Goal: Information Seeking & Learning: Find specific fact

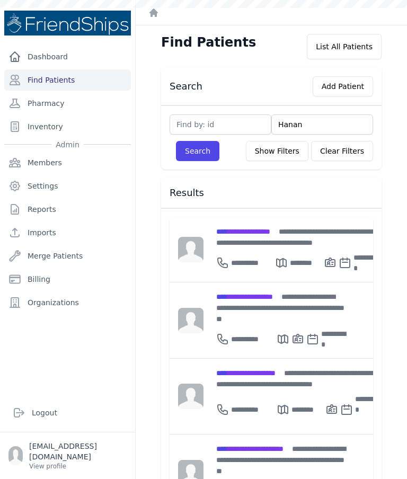
type input "Hanan"
click at [202, 155] on button "Search" at bounding box center [197, 151] width 43 height 20
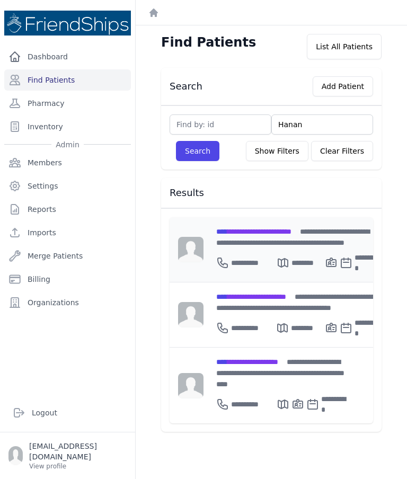
click at [279, 248] on div "**********" at bounding box center [298, 260] width 164 height 25
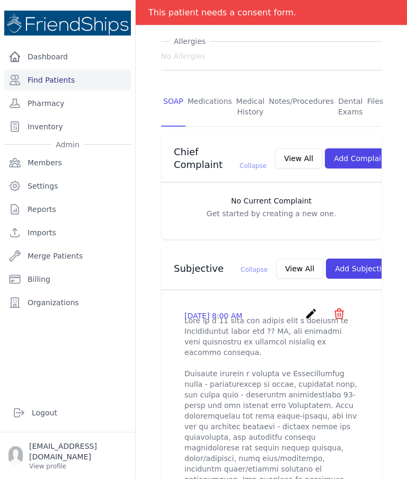
scroll to position [161, 0]
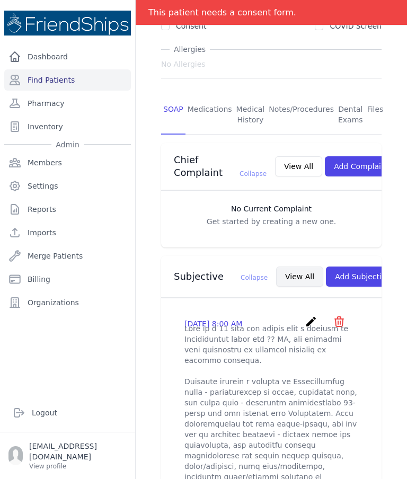
click at [279, 270] on button "View All" at bounding box center [299, 277] width 47 height 20
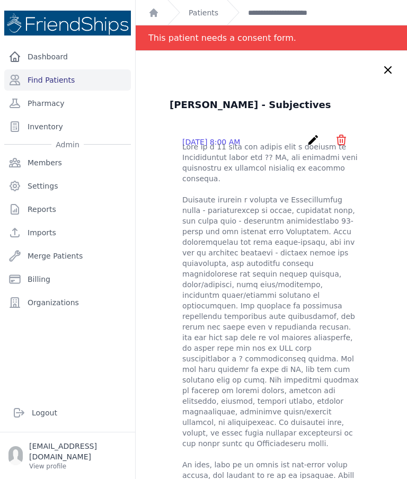
scroll to position [0, 0]
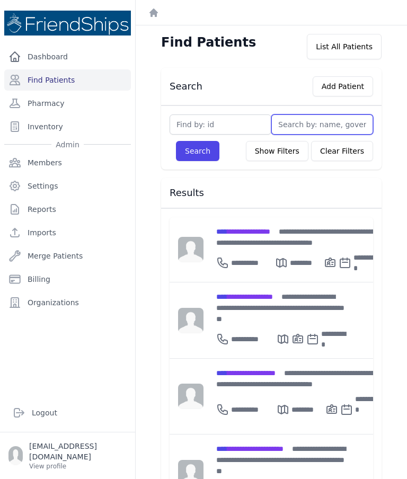
click at [308, 122] on input "text" at bounding box center [322, 124] width 102 height 20
type input "Ha"
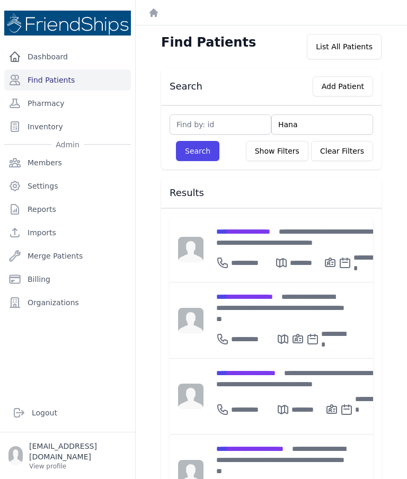
type input "Hanan"
click at [195, 150] on button "Search" at bounding box center [197, 151] width 43 height 20
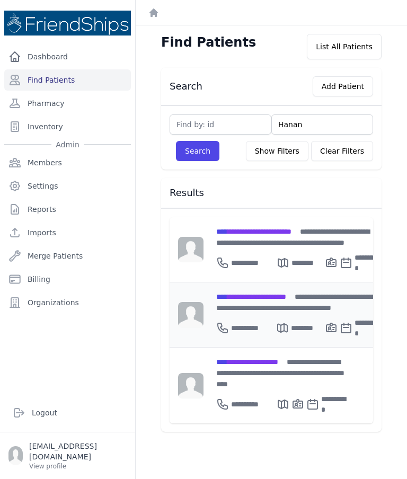
click at [279, 299] on span "**********" at bounding box center [251, 296] width 70 height 7
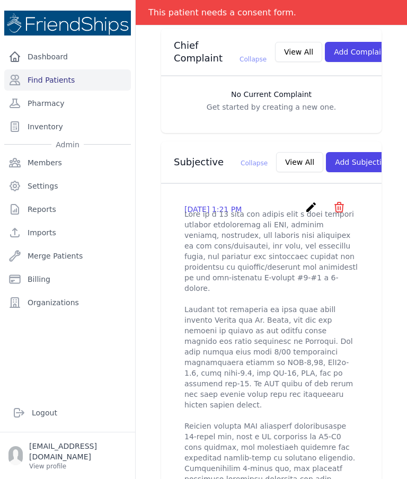
scroll to position [274, 0]
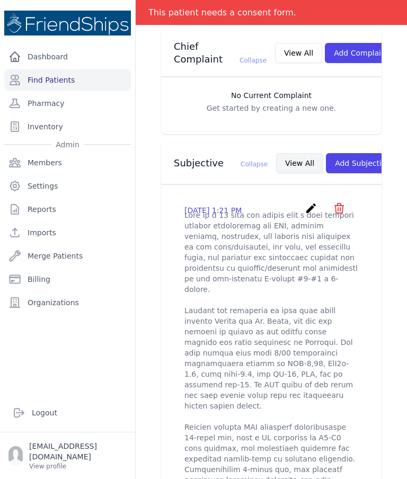
click at [276, 153] on button "View All" at bounding box center [299, 163] width 47 height 20
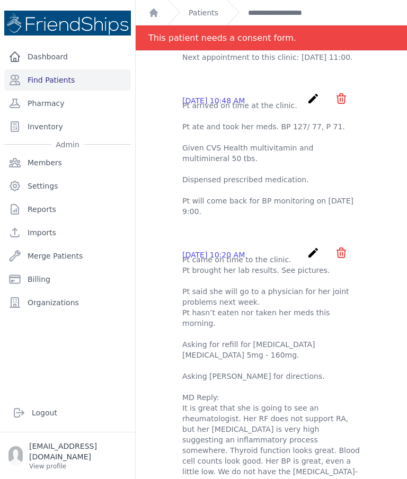
scroll to position [0, 0]
click at [210, 12] on link "Patients" at bounding box center [204, 12] width 30 height 11
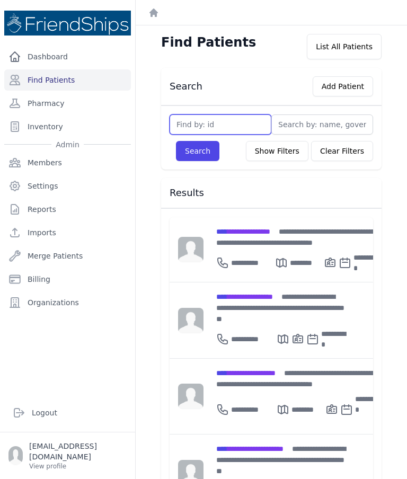
click at [238, 123] on input "text" at bounding box center [221, 124] width 102 height 20
type input "734"
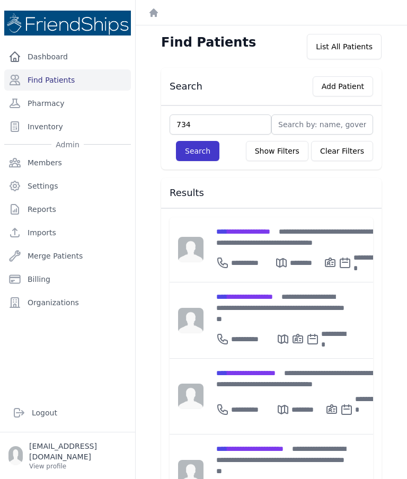
click at [196, 160] on button "Search" at bounding box center [197, 151] width 43 height 20
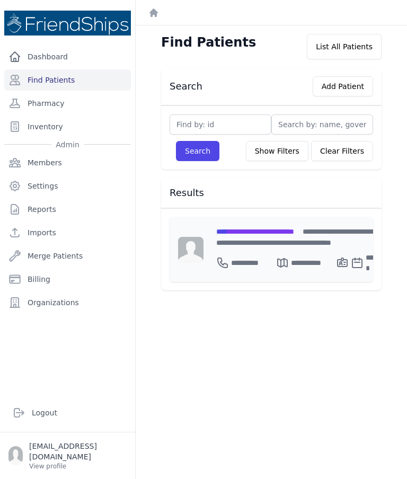
click at [273, 232] on span "**********" at bounding box center [255, 231] width 78 height 7
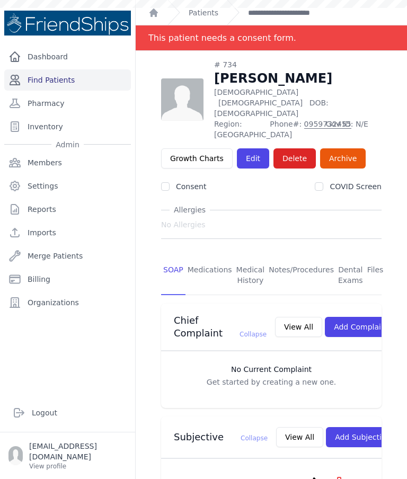
click at [78, 79] on link "Find Patients" at bounding box center [67, 79] width 127 height 21
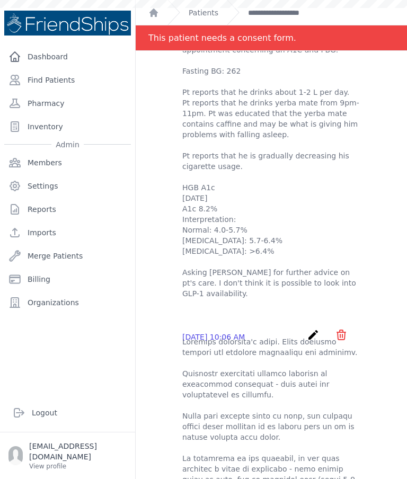
scroll to position [83, 0]
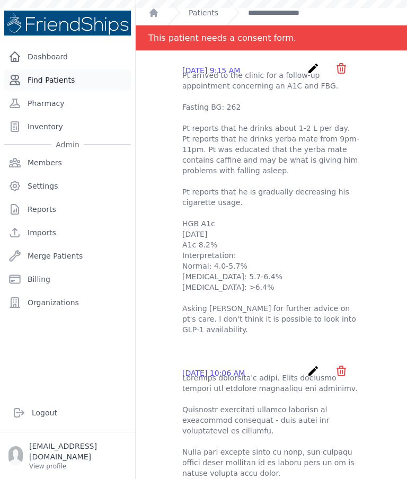
click at [83, 83] on link "Find Patients" at bounding box center [67, 79] width 127 height 21
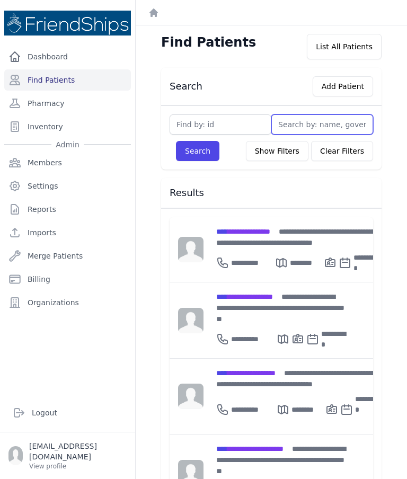
click at [297, 121] on input "text" at bounding box center [322, 124] width 102 height 20
click at [235, 117] on input "text" at bounding box center [221, 124] width 102 height 20
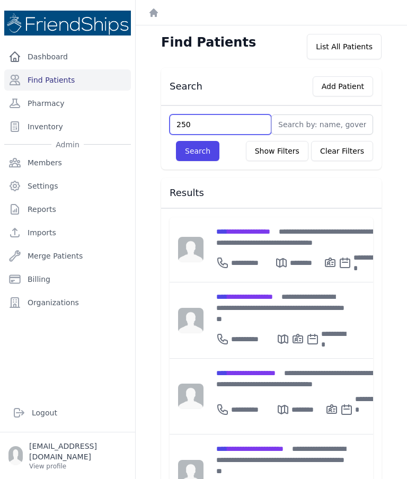
type input "250"
click at [200, 151] on button "Search" at bounding box center [197, 151] width 43 height 20
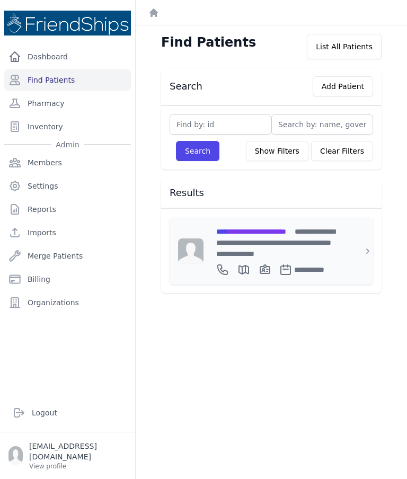
click at [290, 224] on div "**********" at bounding box center [277, 250] width 148 height 67
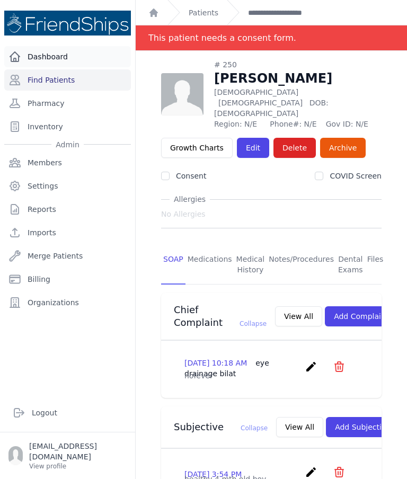
click at [66, 67] on link "Dashboard" at bounding box center [67, 56] width 127 height 21
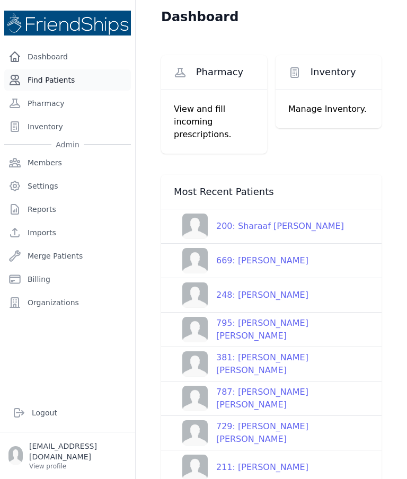
click at [70, 79] on link "Find Patients" at bounding box center [67, 79] width 127 height 21
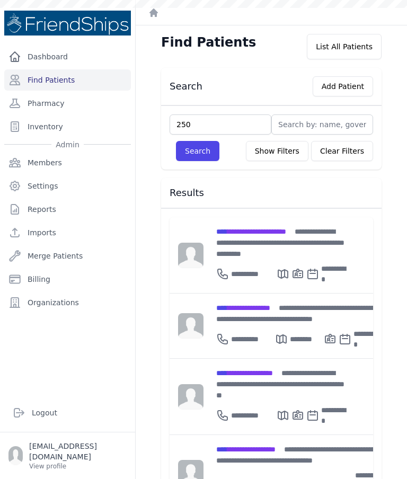
type input "250"
click at [198, 155] on button "Search" at bounding box center [197, 151] width 43 height 20
click at [227, 121] on input "text" at bounding box center [221, 124] width 102 height 20
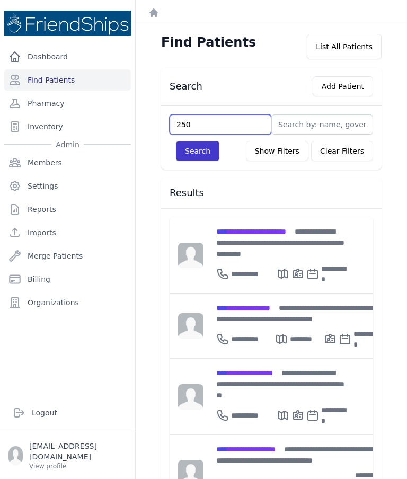
type input "250"
click at [191, 152] on button "Search" at bounding box center [197, 151] width 43 height 20
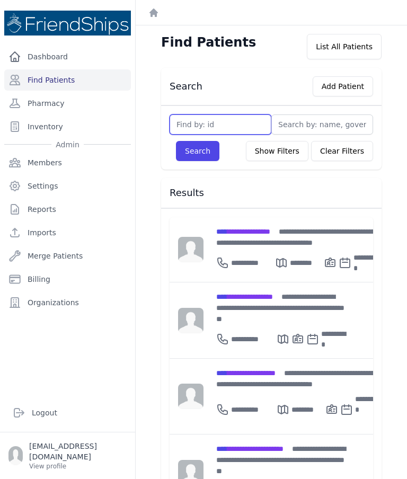
click at [246, 128] on input "text" at bounding box center [221, 124] width 102 height 20
type input "250"
click at [207, 160] on button "Search" at bounding box center [197, 151] width 43 height 20
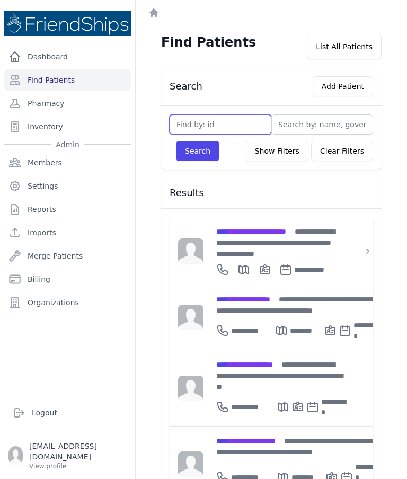
click at [215, 123] on input "text" at bounding box center [221, 124] width 102 height 20
type input "200"
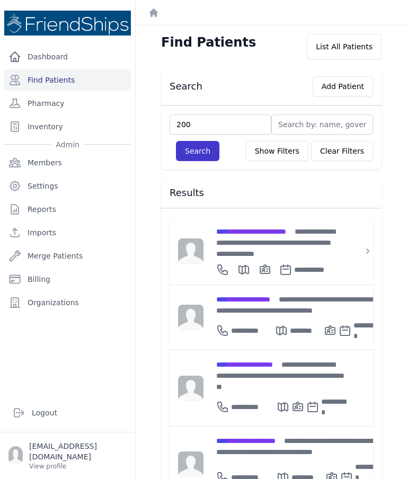
click at [203, 149] on button "Search" at bounding box center [197, 151] width 43 height 20
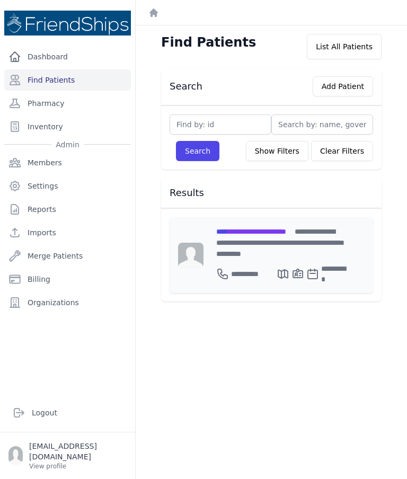
click at [246, 236] on div "**********" at bounding box center [281, 242] width 131 height 33
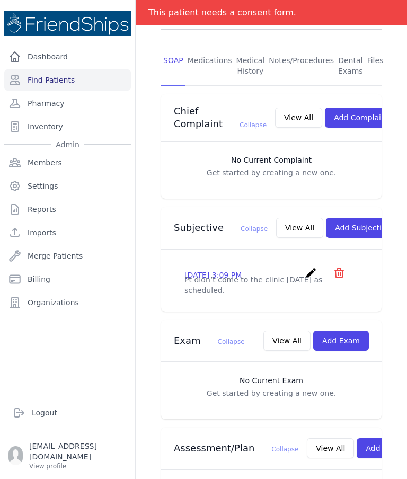
scroll to position [215, 0]
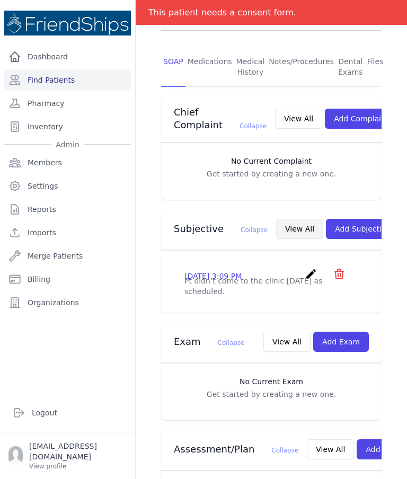
click at [276, 219] on button "View All" at bounding box center [299, 229] width 47 height 20
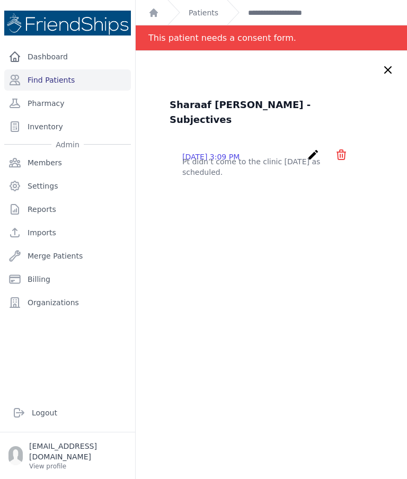
scroll to position [0, 0]
click at [383, 70] on icon at bounding box center [388, 70] width 13 height 13
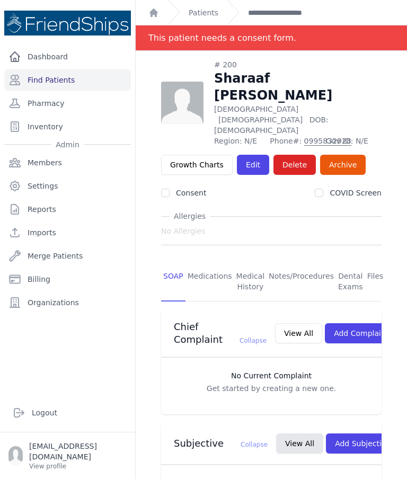
click at [389, 70] on div "# 200 Sharaaf Ahmed Shbeeb Female 0 Years Old DOB: 2025-Jan-06 Region: N/E Phon…" at bounding box center [271, 400] width 254 height 683
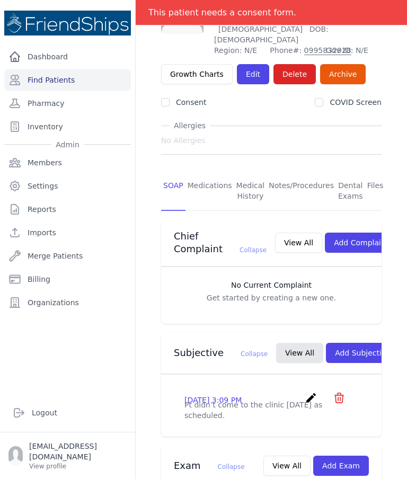
scroll to position [92, 0]
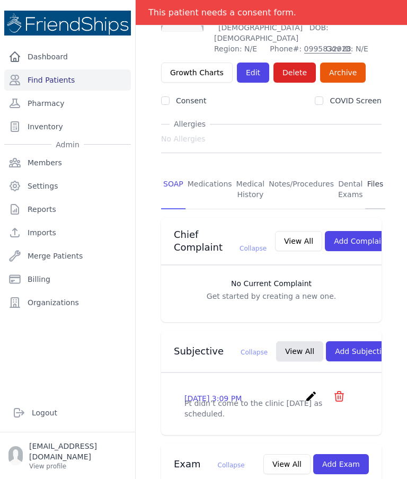
click at [374, 170] on link "Files" at bounding box center [375, 189] width 21 height 39
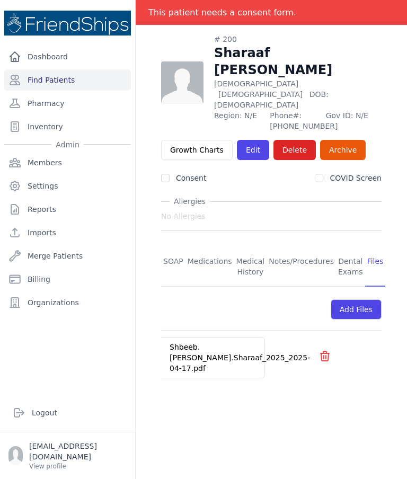
scroll to position [51, 0]
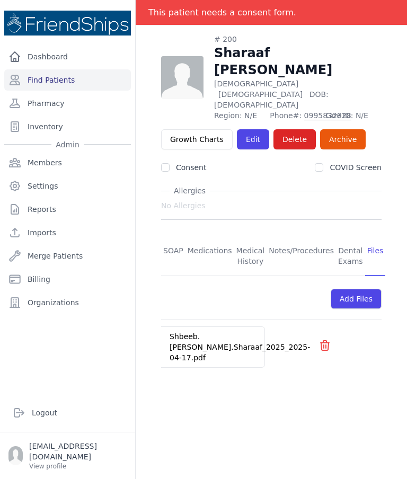
click at [219, 332] on link "Shbeeb.Ahmaed.Sharaaf_2025_2025-04-17.pdf" at bounding box center [240, 347] width 140 height 30
